Goal: Information Seeking & Learning: Learn about a topic

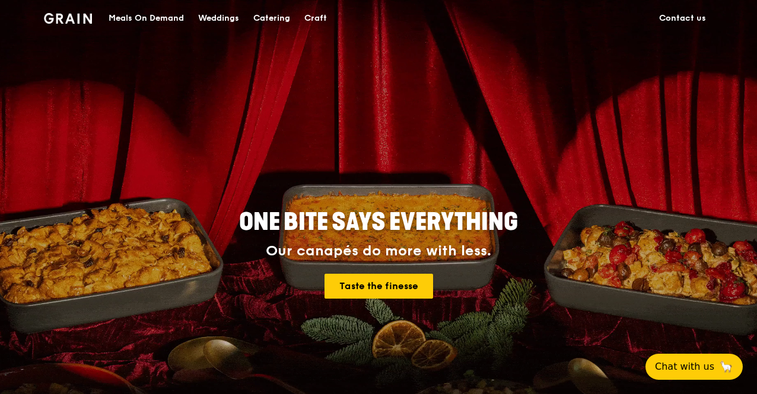
click at [682, 14] on link "Contact us" at bounding box center [682, 19] width 61 height 36
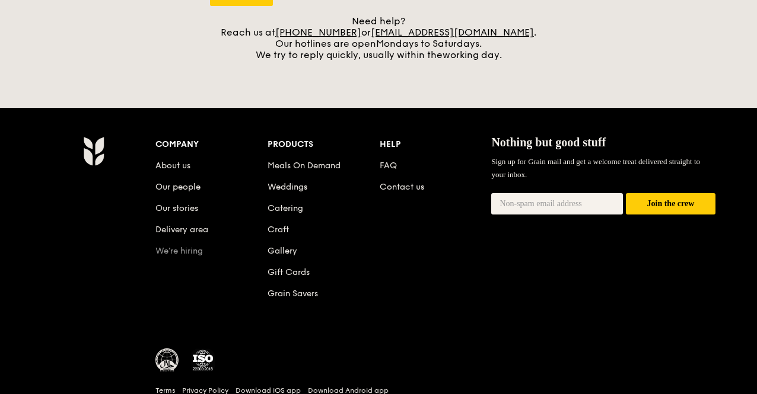
scroll to position [582, 0]
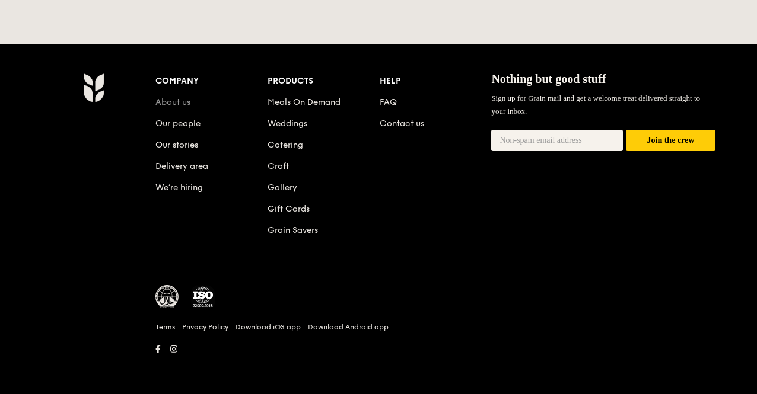
click at [183, 104] on link "About us" at bounding box center [172, 102] width 35 height 10
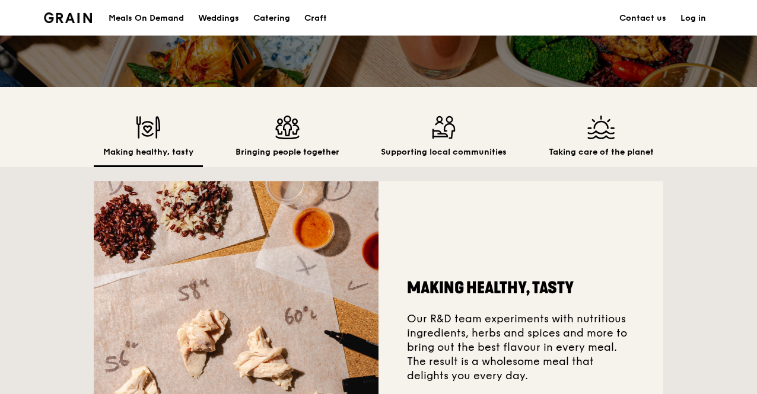
scroll to position [356, 0]
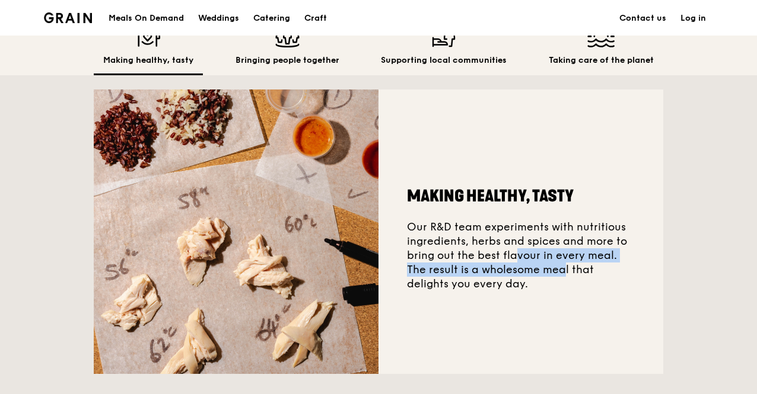
drag, startPoint x: 465, startPoint y: 259, endPoint x: 505, endPoint y: 288, distance: 49.4
click at [505, 288] on div "Making healthy, tasty Our R&D team experiments with nutritious ingredients, her…" at bounding box center [520, 232] width 285 height 285
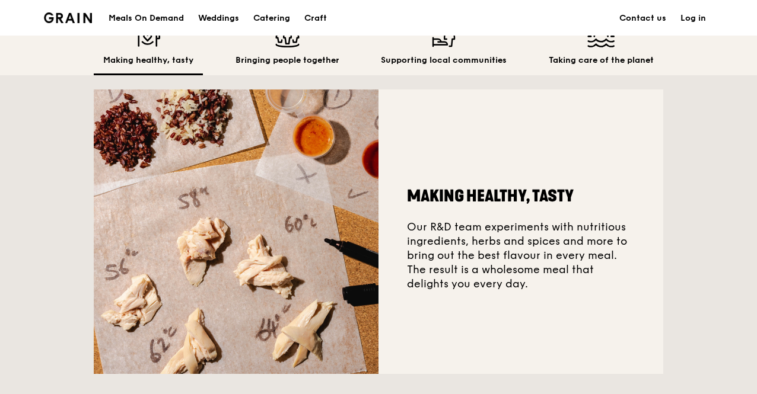
click at [505, 288] on div "Making healthy, tasty Our R&D team experiments with nutritious ingredients, her…" at bounding box center [520, 232] width 285 height 285
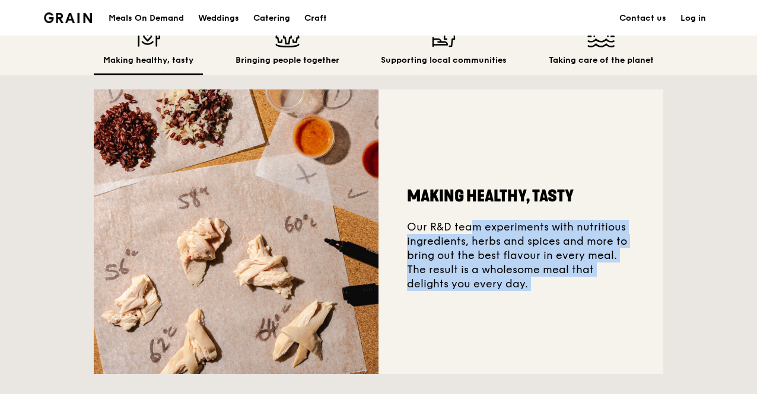
click at [505, 288] on div "Making healthy, tasty Our R&D team experiments with nutritious ingredients, her…" at bounding box center [520, 232] width 285 height 285
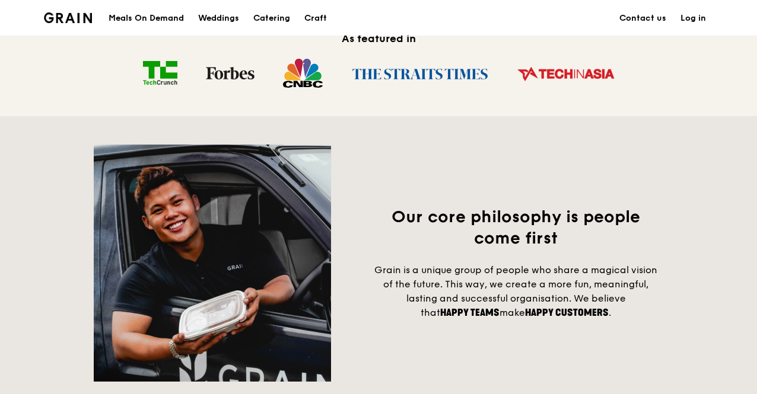
click at [447, 218] on span "Our core philosophy is people come first" at bounding box center [515, 228] width 248 height 42
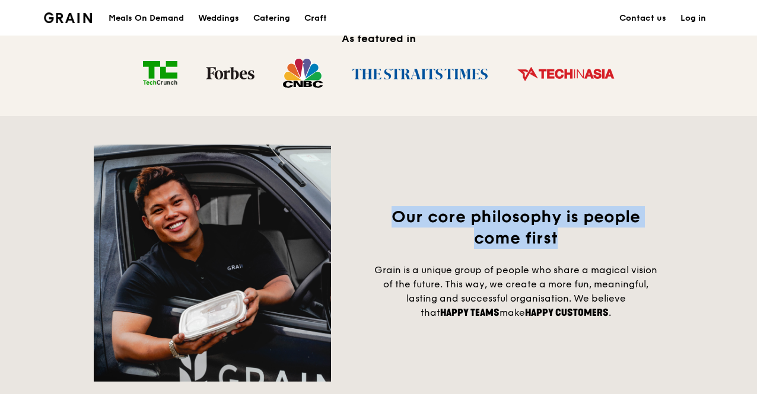
click at [447, 218] on span "Our core philosophy is people come first" at bounding box center [515, 228] width 248 height 42
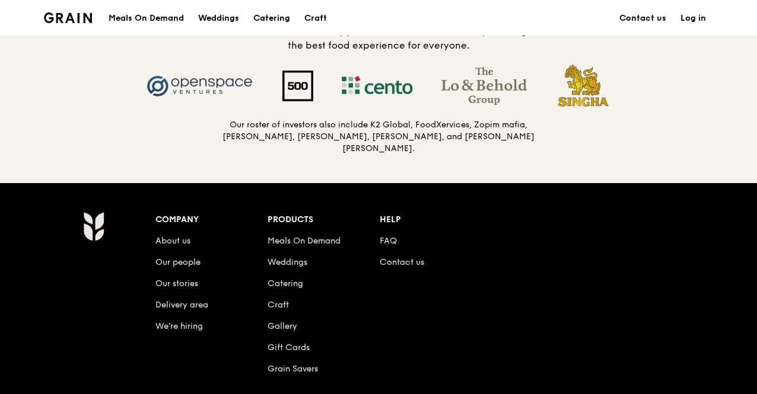
scroll to position [1186, 0]
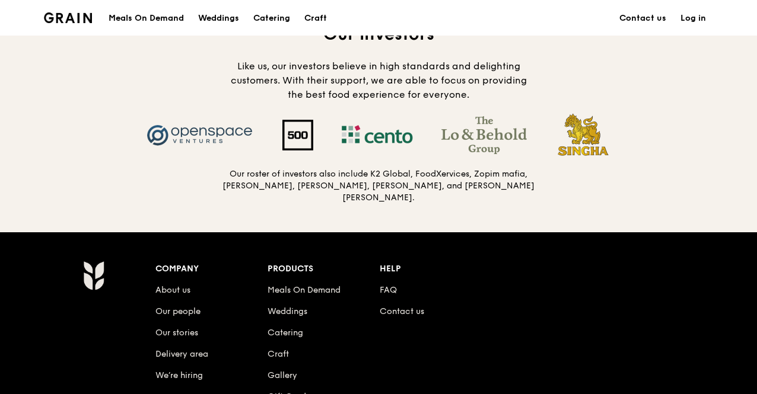
click at [245, 99] on h4 "Like us, our investors believe in high standards and delighting customers. With…" at bounding box center [378, 80] width 313 height 43
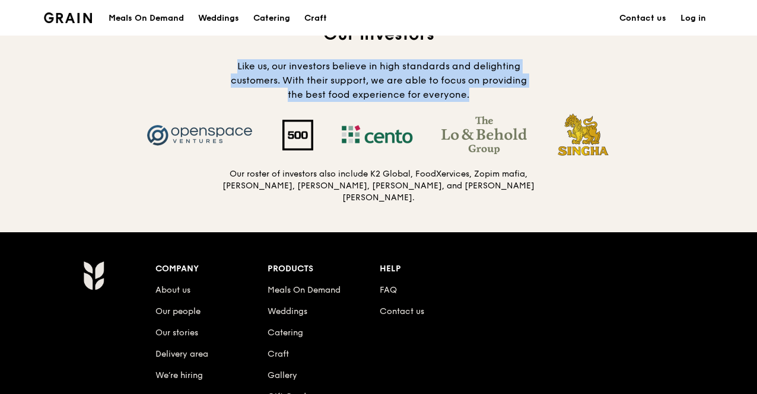
click at [245, 99] on h4 "Like us, our investors believe in high standards and delighting customers. With…" at bounding box center [378, 80] width 313 height 43
click at [238, 65] on div "Our investors Like us, our investors believe in high standards and delighting c…" at bounding box center [378, 63] width 313 height 78
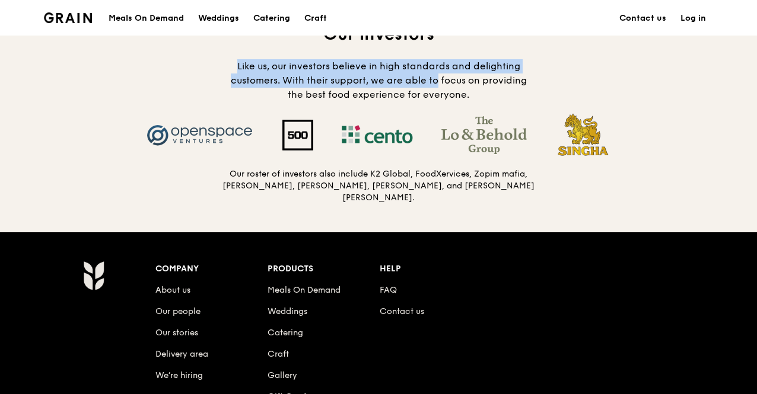
drag, startPoint x: 238, startPoint y: 65, endPoint x: 435, endPoint y: 97, distance: 199.4
click at [435, 97] on div "Our investors Like us, our investors believe in high standards and delighting c…" at bounding box center [378, 63] width 313 height 78
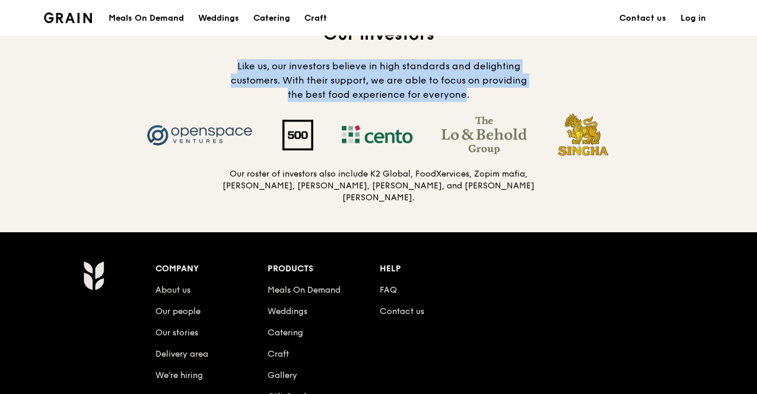
click at [435, 97] on h4 "Like us, our investors believe in high standards and delighting customers. With…" at bounding box center [378, 80] width 313 height 43
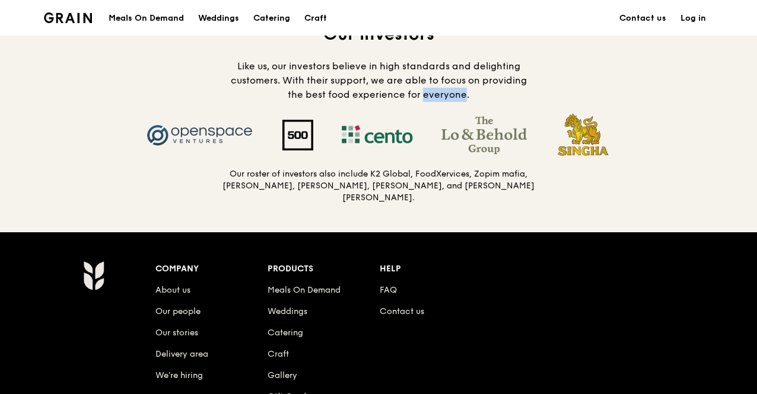
click at [435, 97] on h4 "Like us, our investors believe in high standards and delighting customers. With…" at bounding box center [378, 80] width 313 height 43
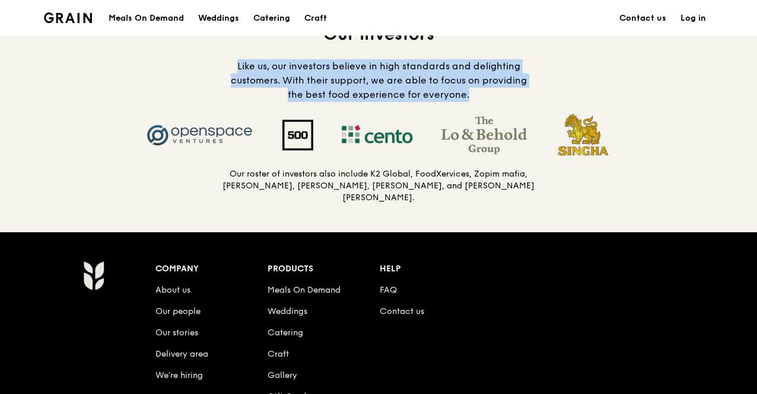
click at [435, 97] on h4 "Like us, our investors believe in high standards and delighting customers. With…" at bounding box center [378, 80] width 313 height 43
click at [452, 100] on span "Like us, our investors believe in high standards and delighting customers. With…" at bounding box center [379, 80] width 296 height 40
drag, startPoint x: 460, startPoint y: 109, endPoint x: 452, endPoint y: 50, distance: 58.7
click at [452, 50] on div "Our investors Like us, our investors believe in high standards and delighting c…" at bounding box center [378, 63] width 313 height 78
click at [452, 45] on h2 "Our investors" at bounding box center [378, 34] width 313 height 21
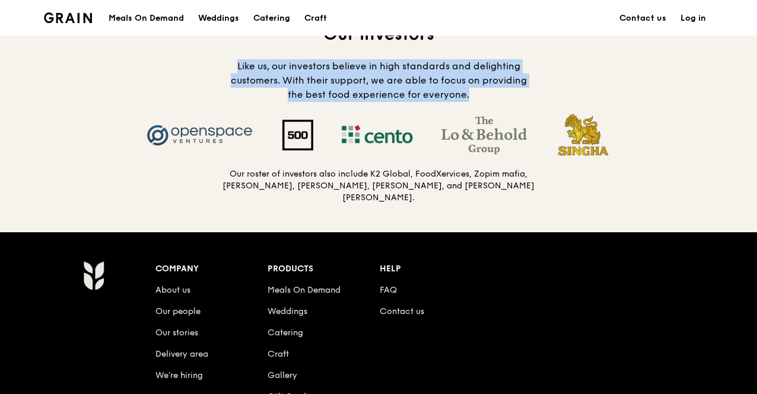
drag, startPoint x: 452, startPoint y: 50, endPoint x: 455, endPoint y: 106, distance: 55.3
click at [455, 102] on div "Our investors Like us, our investors believe in high standards and delighting c…" at bounding box center [378, 63] width 313 height 78
click at [455, 100] on span "Like us, our investors believe in high standards and delighting customers. With…" at bounding box center [379, 80] width 296 height 40
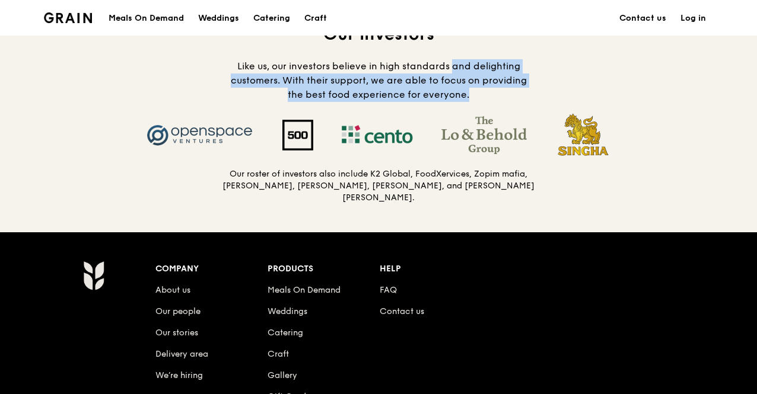
drag, startPoint x: 455, startPoint y: 106, endPoint x: 457, endPoint y: 55, distance: 51.0
click at [457, 55] on div "Our investors Like us, our investors believe in high standards and delighting c…" at bounding box center [378, 63] width 313 height 78
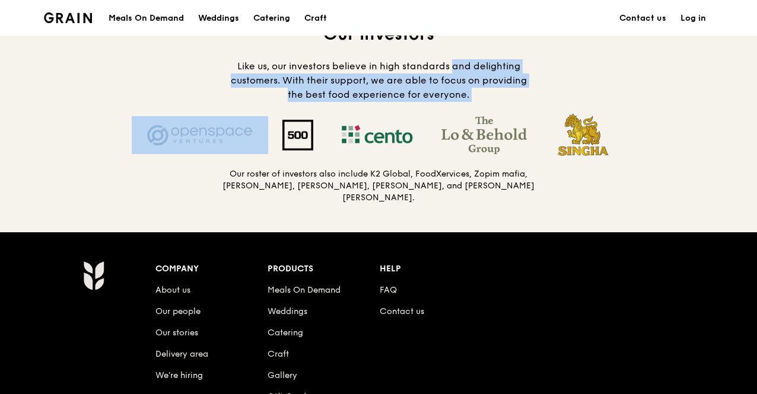
drag, startPoint x: 457, startPoint y: 55, endPoint x: 466, endPoint y: 119, distance: 64.7
click at [466, 119] on div "Our investors Like us, our investors believe in high standards and delighting c…" at bounding box center [378, 114] width 569 height 180
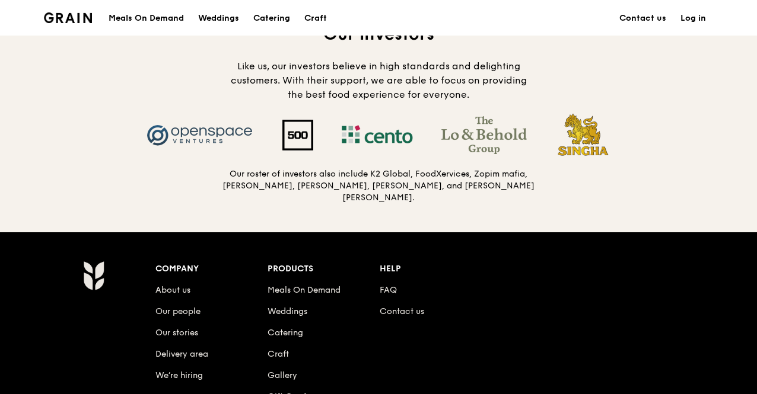
click at [465, 102] on h4 "Like us, our investors believe in high standards and delighting customers. With…" at bounding box center [378, 80] width 313 height 43
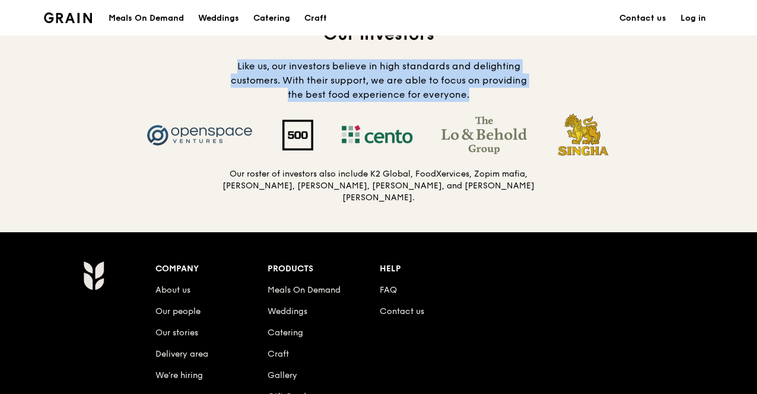
click at [465, 102] on h4 "Like us, our investors believe in high standards and delighting customers. With…" at bounding box center [378, 80] width 313 height 43
